Goal: Information Seeking & Learning: Find contact information

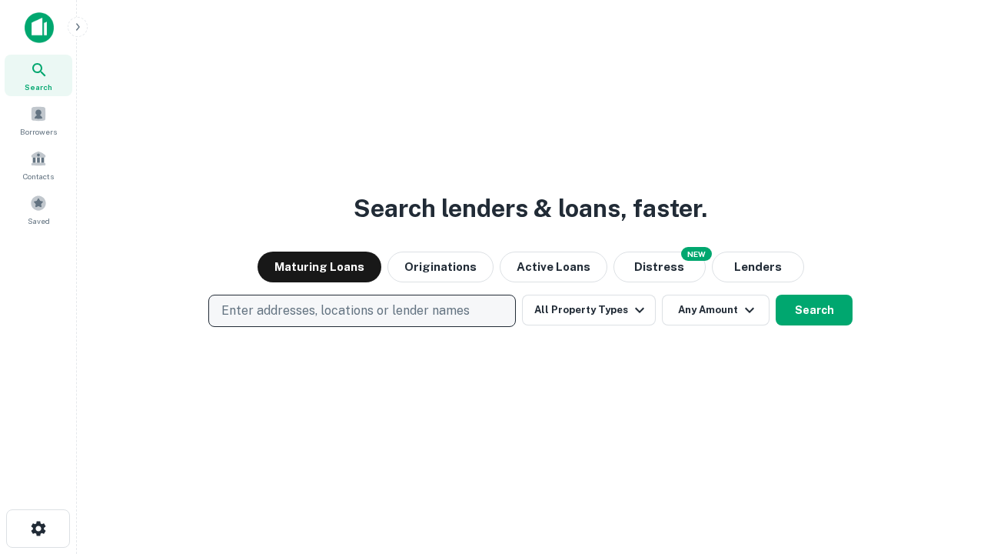
click at [361, 311] on p "Enter addresses, locations or lender names" at bounding box center [345, 310] width 248 height 18
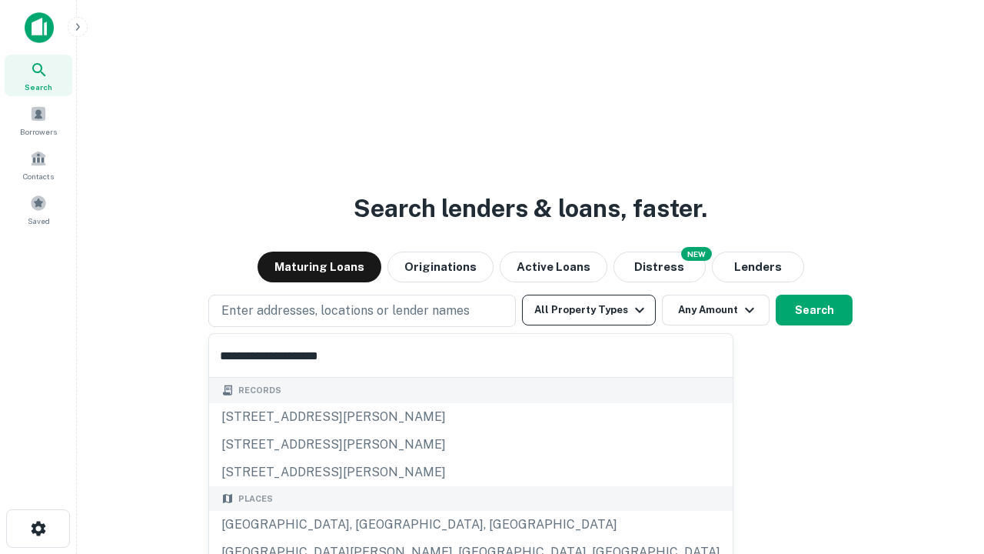
click at [368, 524] on div "[GEOGRAPHIC_DATA], [GEOGRAPHIC_DATA], [GEOGRAPHIC_DATA]" at bounding box center [471, 525] width 524 height 28
click at [589, 310] on button "All Property Types" at bounding box center [589, 310] width 134 height 31
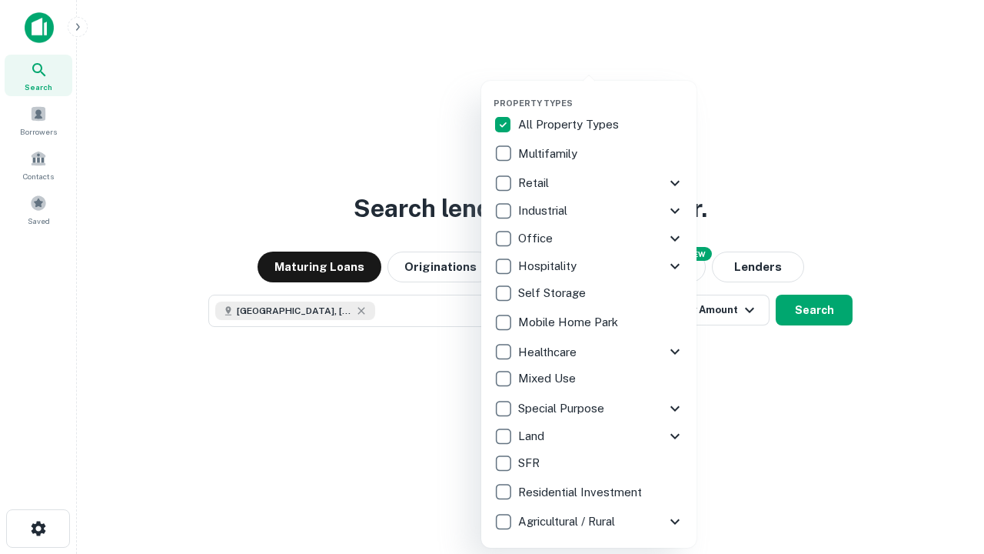
click at [601, 93] on button "button" at bounding box center [601, 93] width 215 height 1
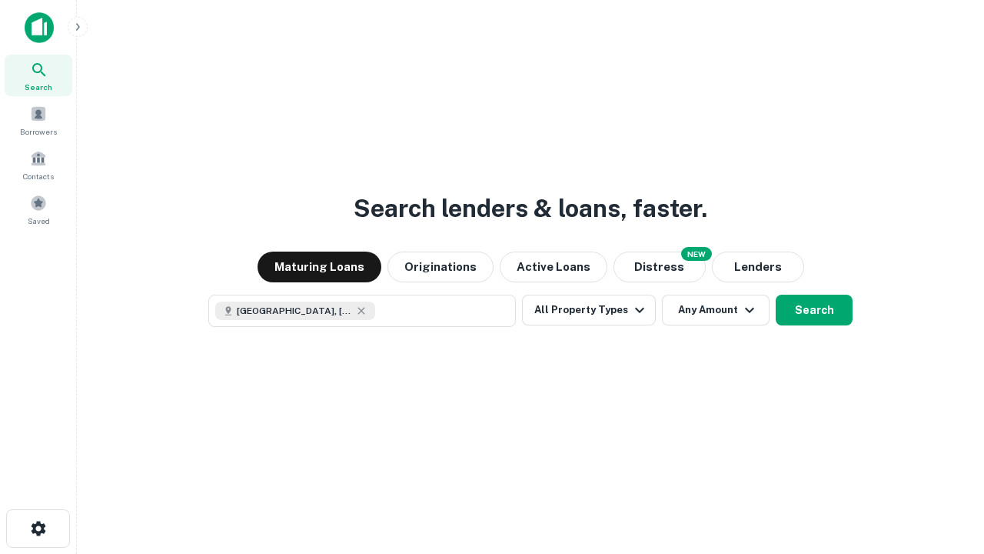
scroll to position [25, 0]
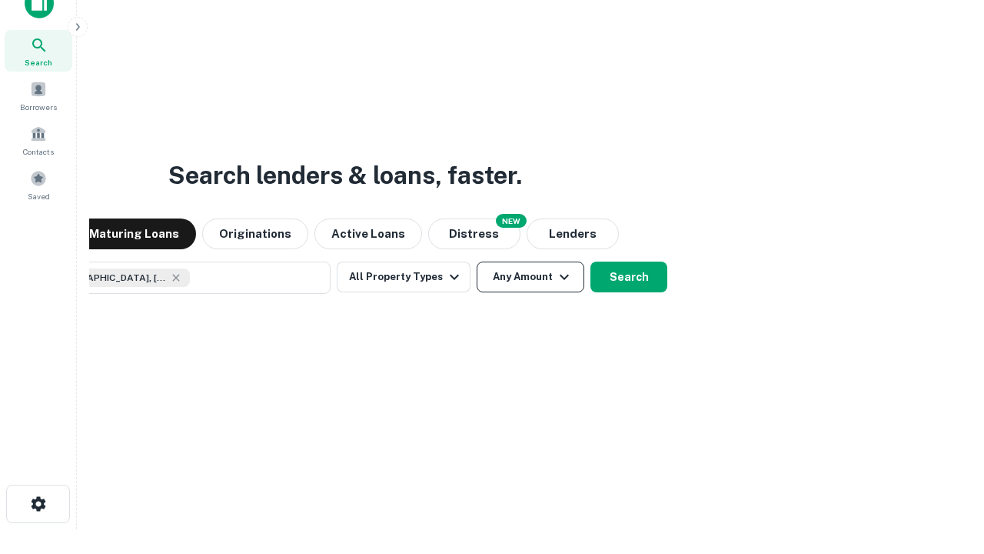
click at [477, 261] on button "Any Amount" at bounding box center [531, 276] width 108 height 31
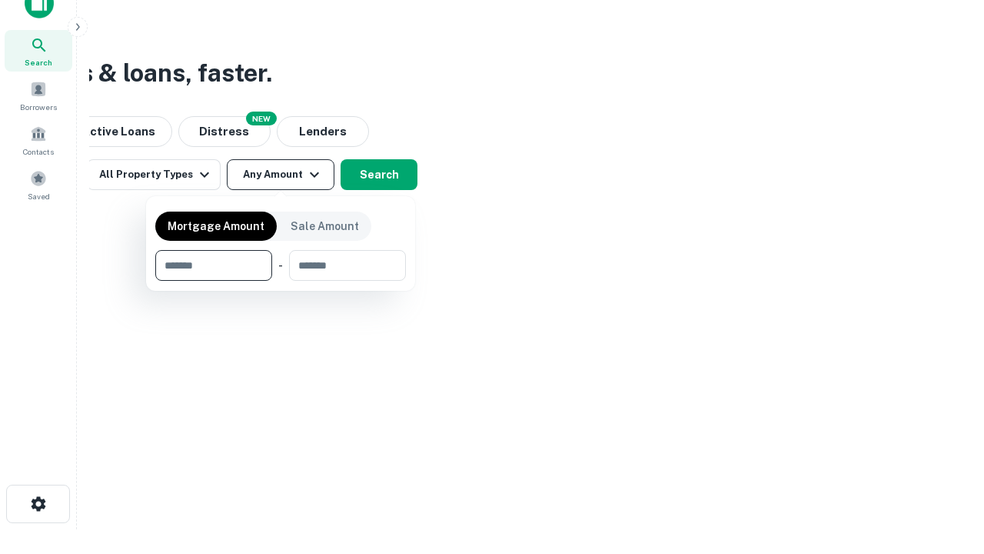
type input "*******"
click at [281, 281] on button "button" at bounding box center [280, 281] width 251 height 1
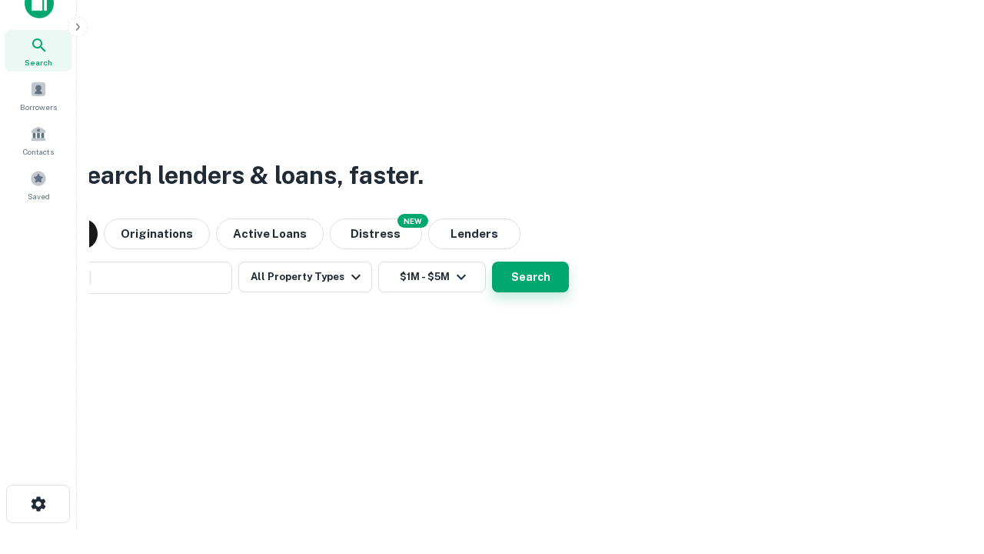
click at [492, 261] on button "Search" at bounding box center [530, 276] width 77 height 31
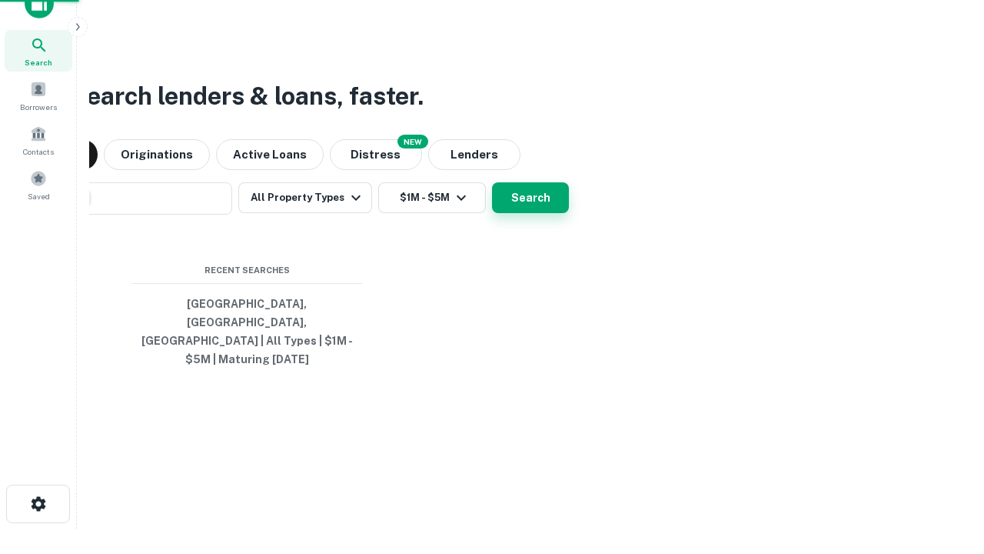
scroll to position [50, 435]
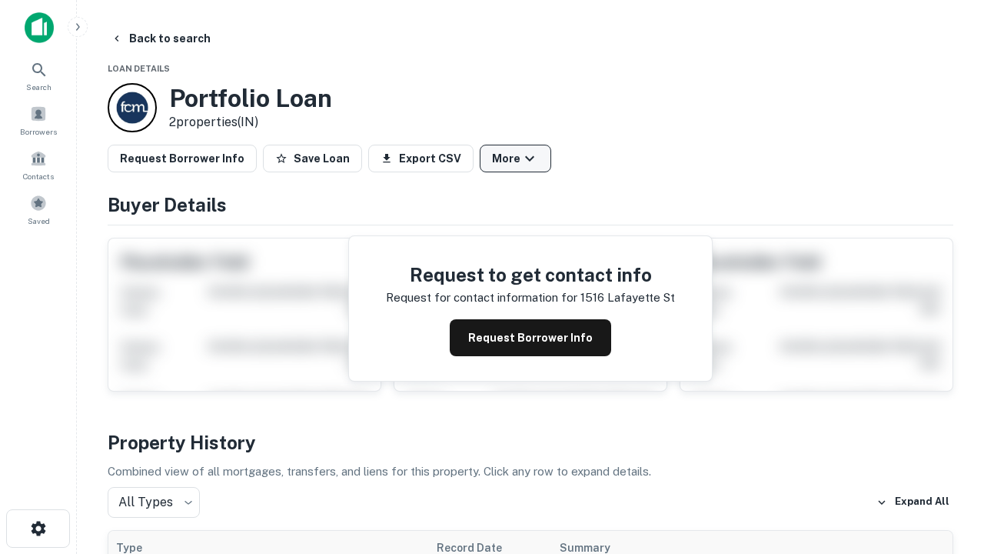
click at [515, 158] on button "More" at bounding box center [516, 159] width 72 height 28
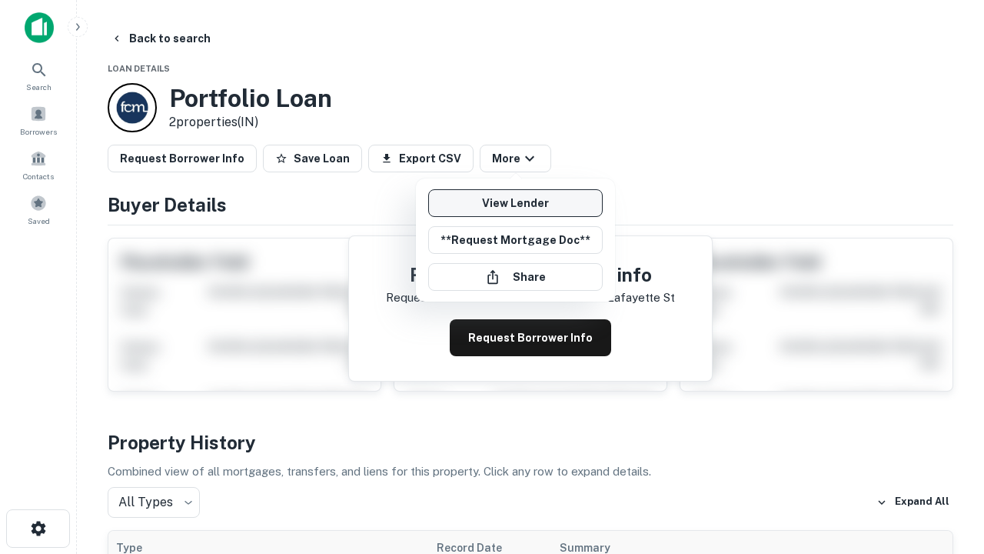
click at [515, 203] on link "View Lender" at bounding box center [515, 203] width 175 height 28
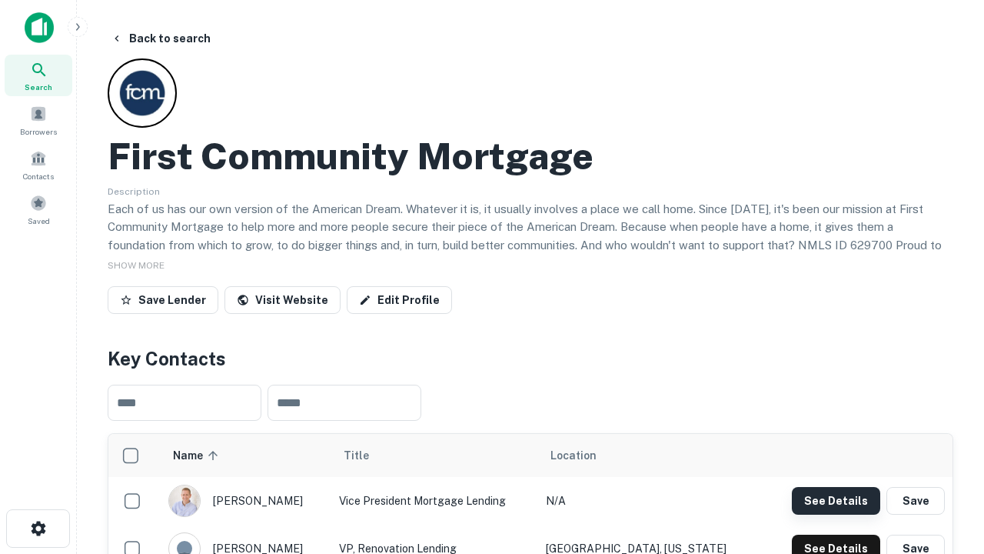
click at [836, 500] on button "See Details" at bounding box center [836, 501] width 88 height 28
click at [38, 528] on icon "button" at bounding box center [38, 528] width 18 height 18
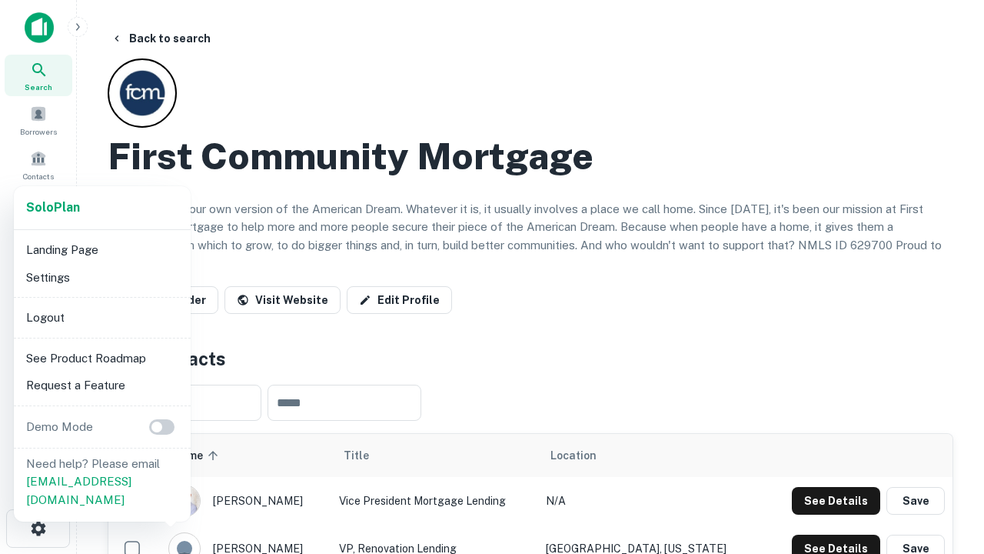
click at [102, 317] on li "Logout" at bounding box center [102, 318] width 165 height 28
